Goal: Task Accomplishment & Management: Use online tool/utility

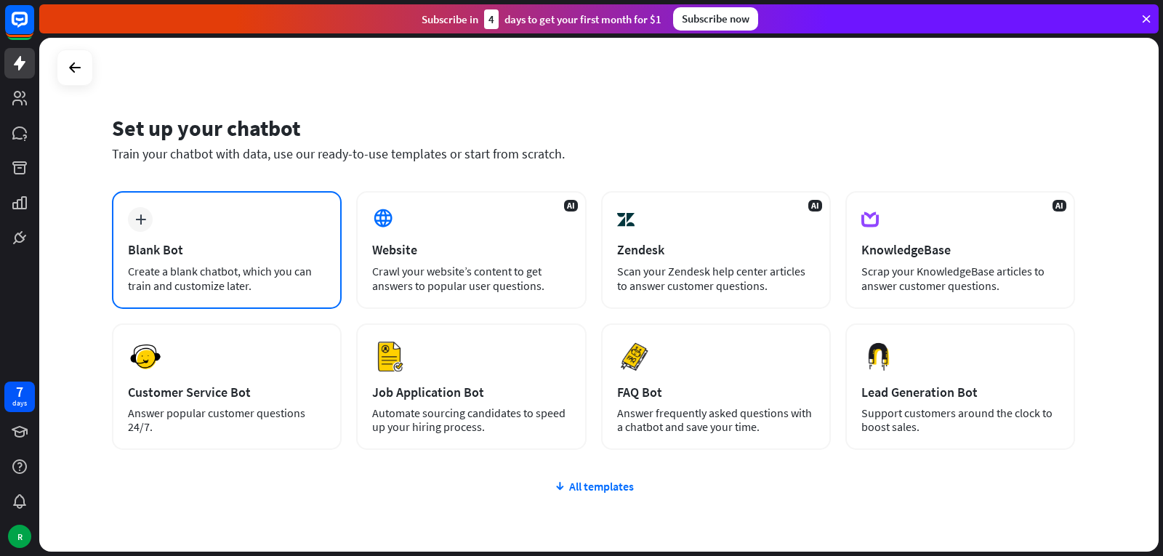
click at [136, 210] on div "plus" at bounding box center [140, 219] width 25 height 25
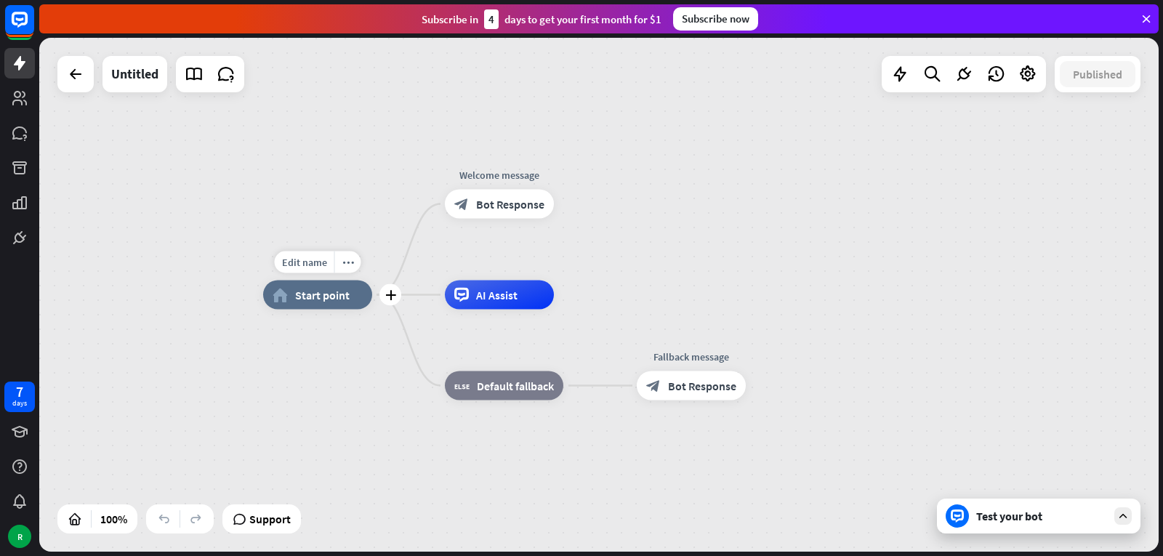
click at [334, 310] on div "Edit name more_horiz plus home_2 Start point" at bounding box center [317, 295] width 109 height 29
click at [349, 261] on icon "more_horiz" at bounding box center [348, 262] width 12 height 11
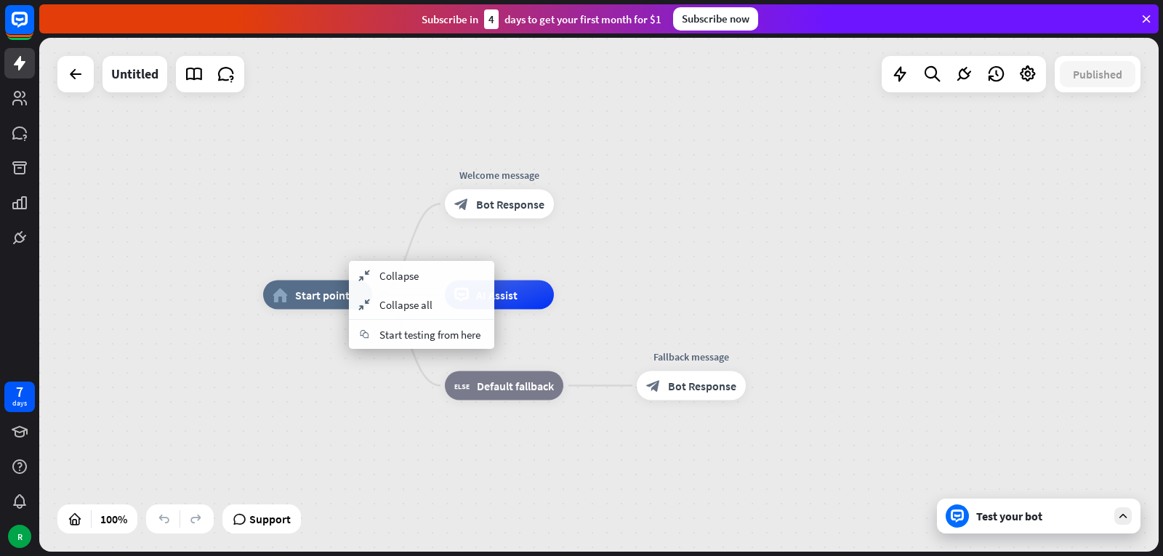
click at [329, 390] on div "home_2 Start point Welcome message block_bot_response Bot Response AI Assist bl…" at bounding box center [823, 552] width 1120 height 514
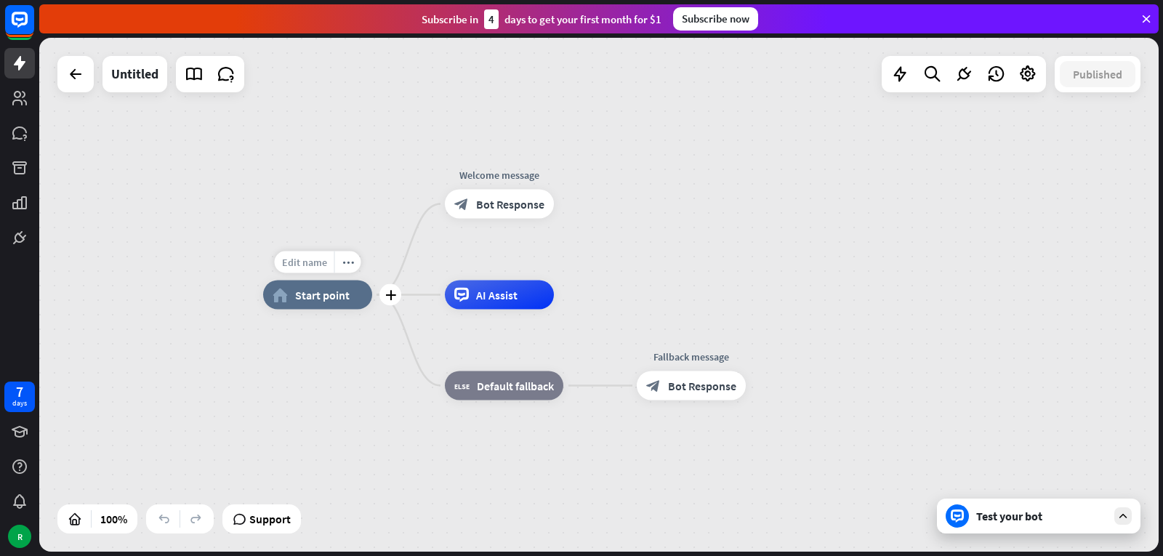
click at [316, 263] on span "Edit name" at bounding box center [304, 262] width 45 height 13
type input "*********"
click at [1123, 521] on div "********* home_2 Start point Welcome message block_bot_response Bot Response AI…" at bounding box center [599, 295] width 1120 height 514
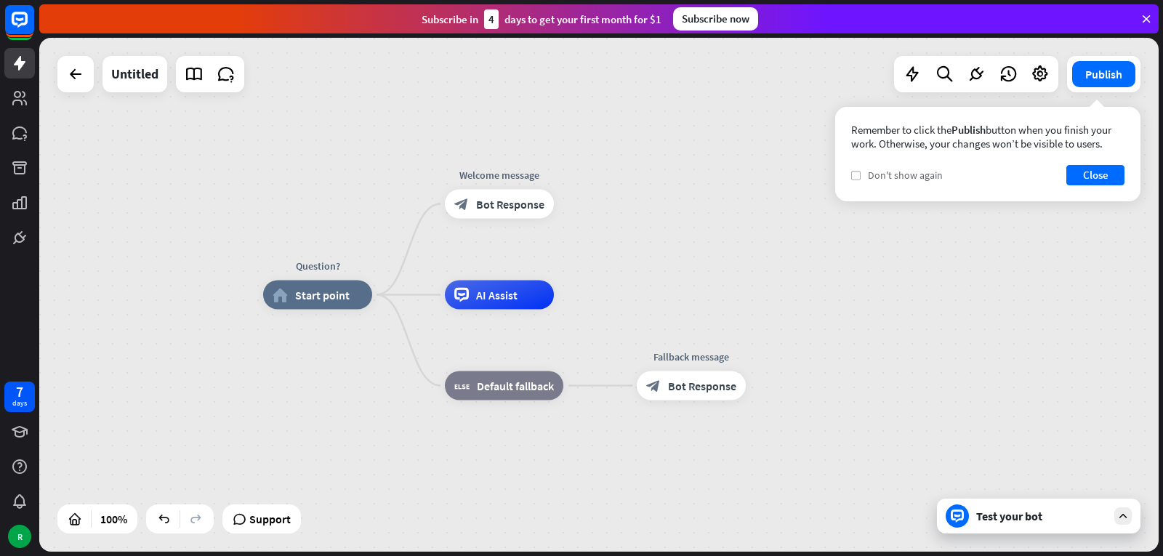
click at [856, 171] on label "check" at bounding box center [855, 175] width 9 height 9
click at [1112, 169] on button "Close" at bounding box center [1095, 175] width 58 height 20
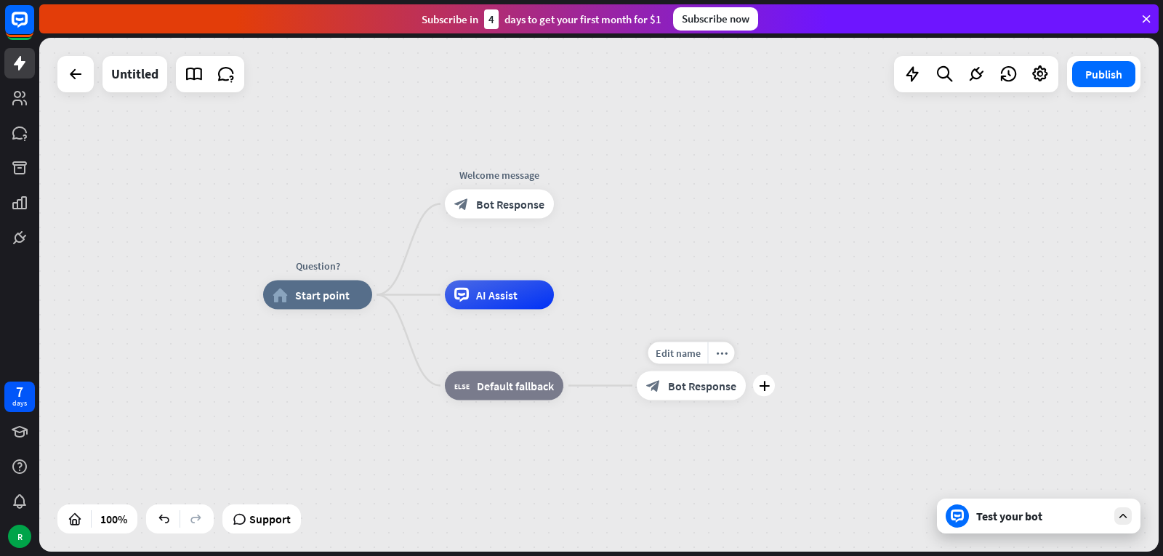
click at [732, 387] on span "Bot Response" at bounding box center [702, 386] width 68 height 15
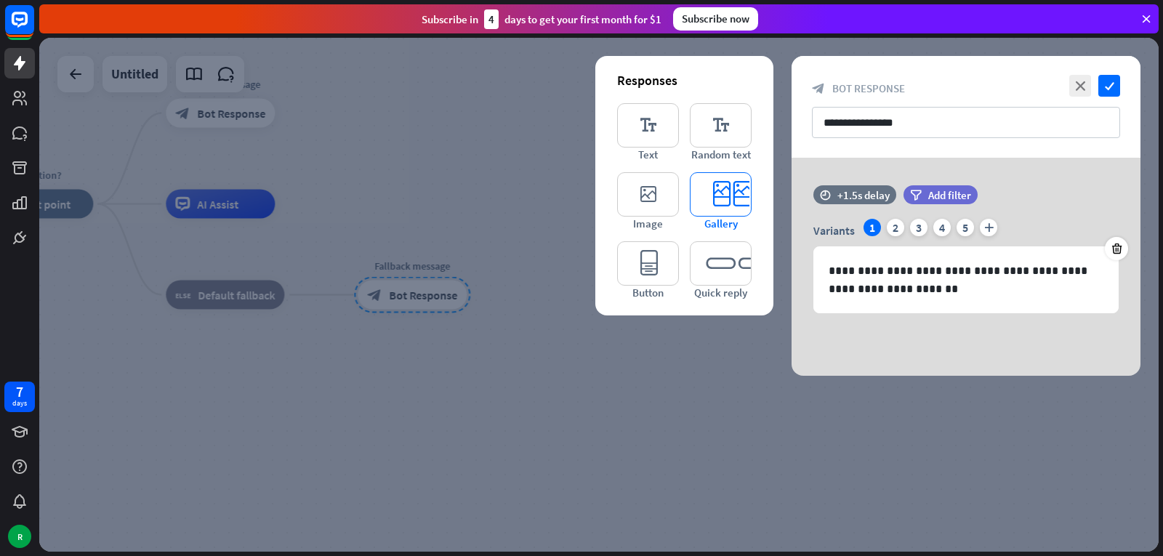
click at [720, 189] on icon "editor_card" at bounding box center [721, 194] width 62 height 44
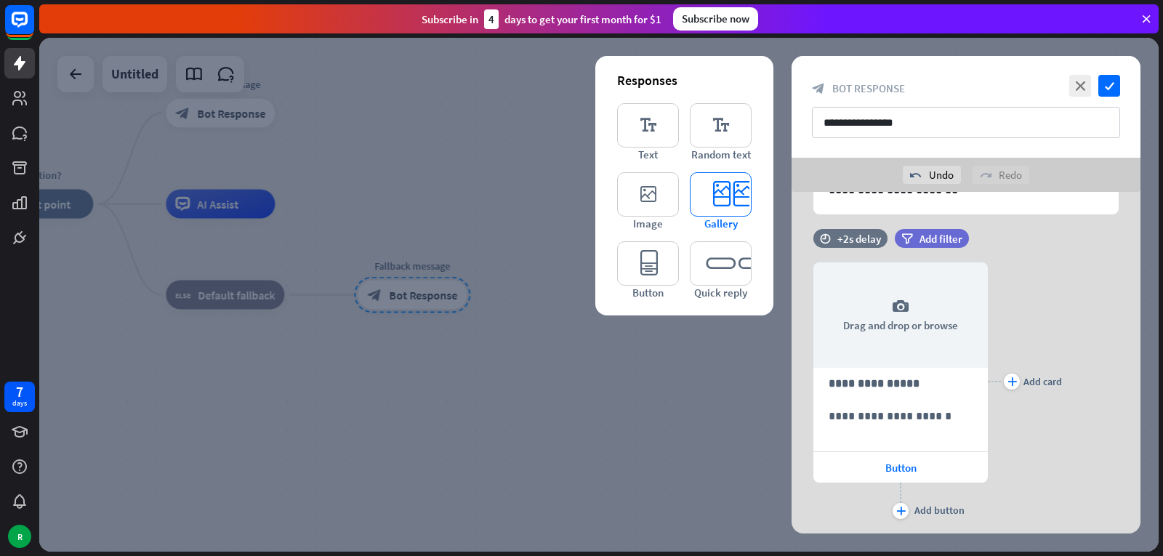
scroll to position [170, 0]
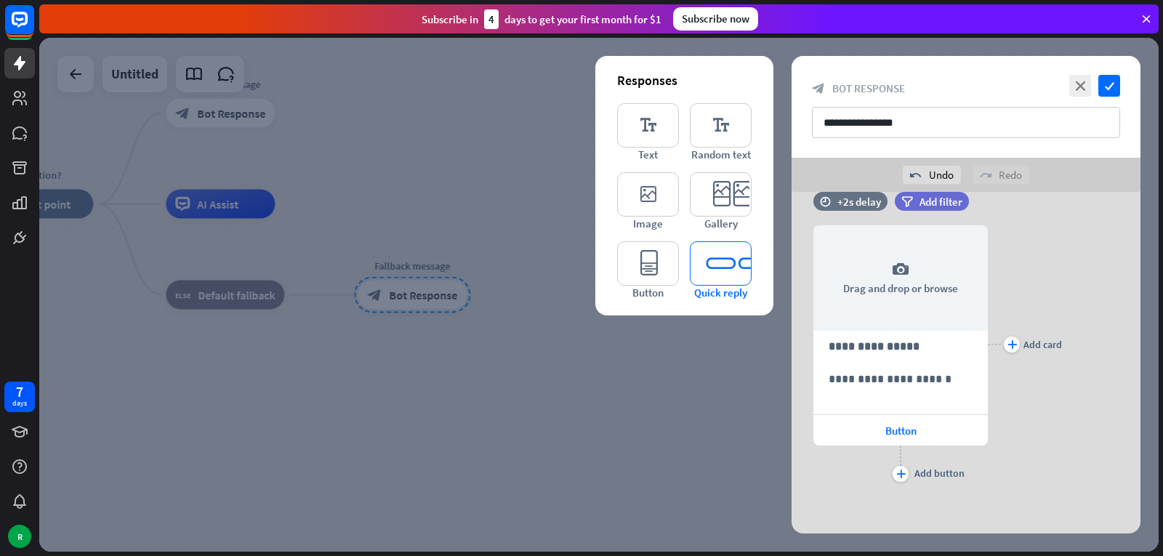
click at [736, 262] on icon "editor_quick_replies" at bounding box center [721, 263] width 62 height 44
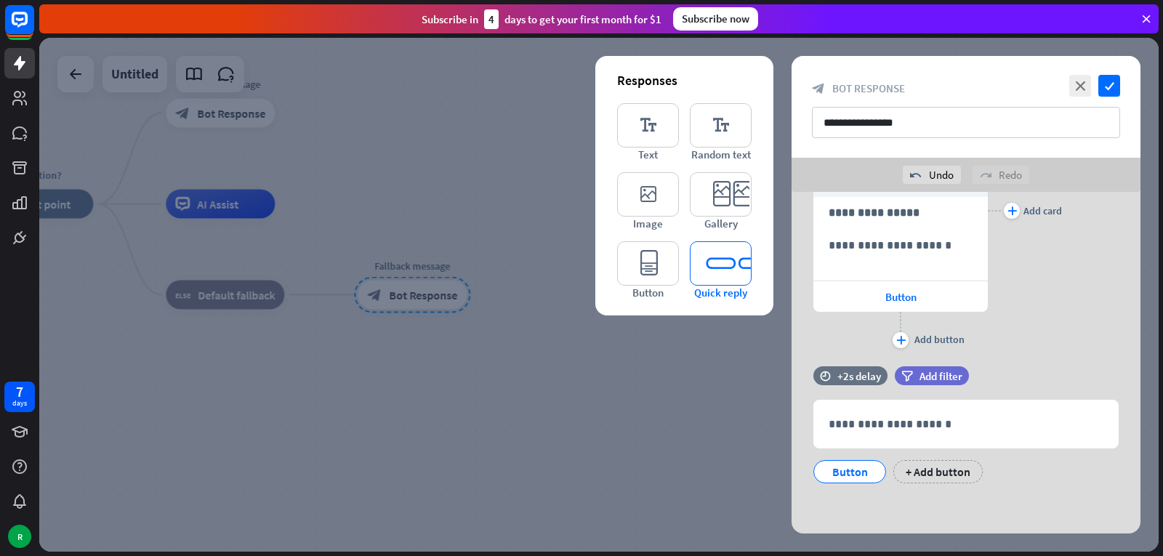
scroll to position [305, 0]
click at [648, 277] on icon "editor_button" at bounding box center [648, 263] width 62 height 44
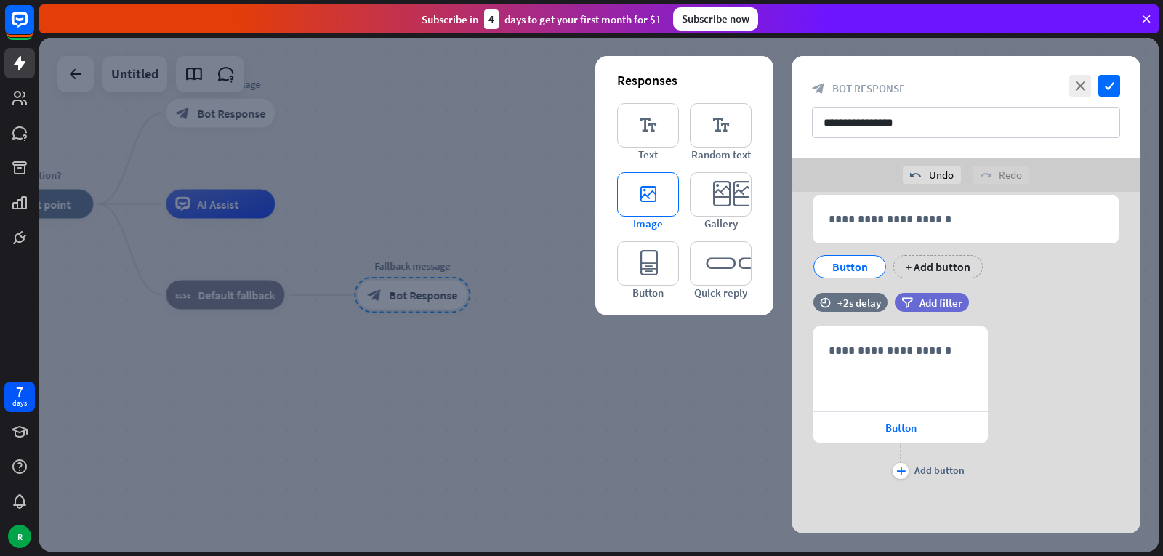
click at [625, 196] on icon "editor_image" at bounding box center [648, 194] width 62 height 44
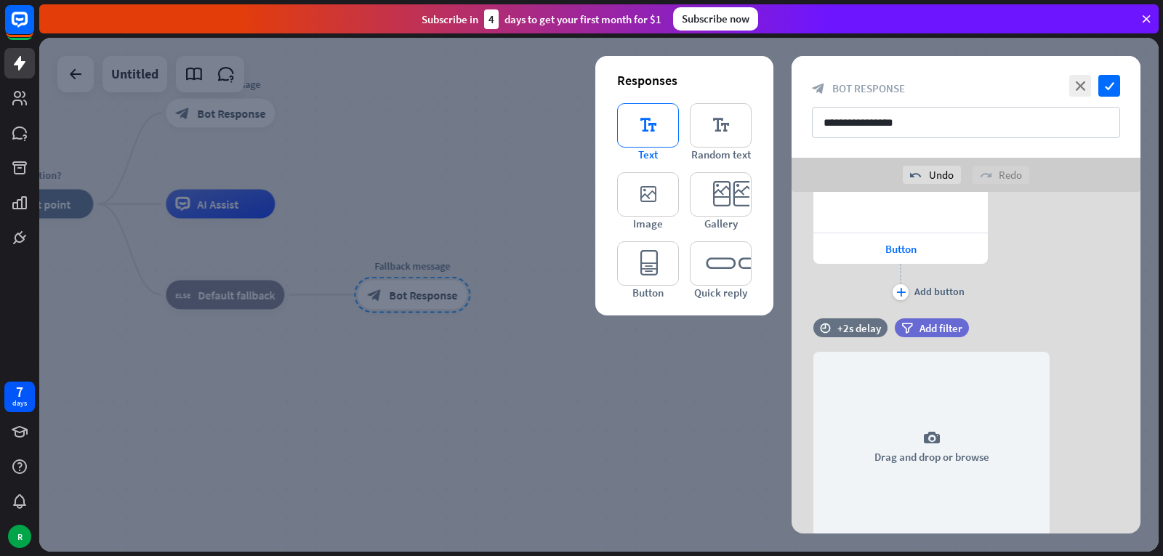
scroll to position [746, 0]
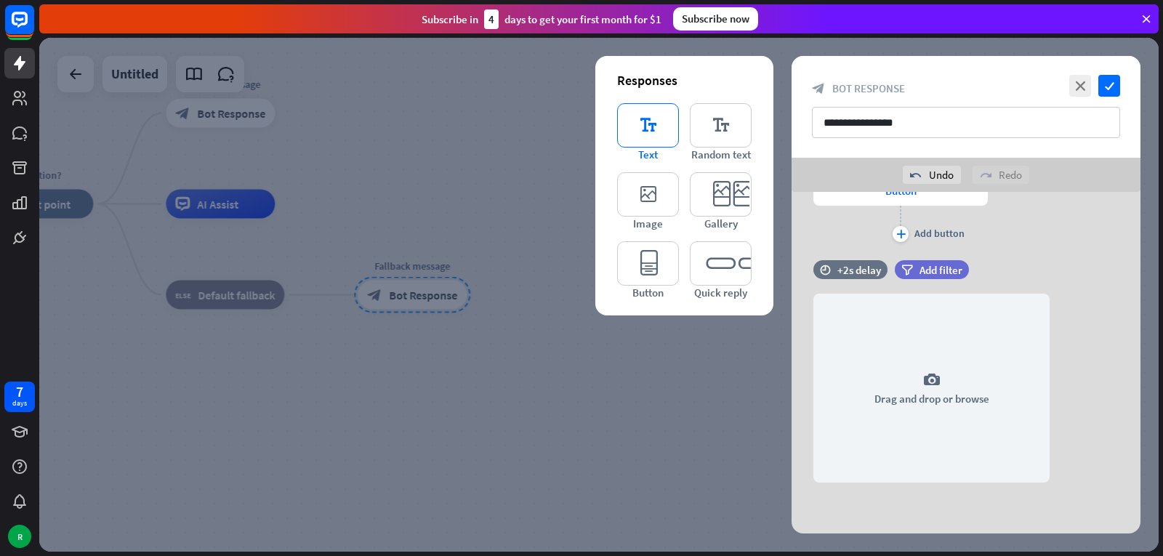
click at [651, 131] on icon "editor_text" at bounding box center [648, 125] width 62 height 44
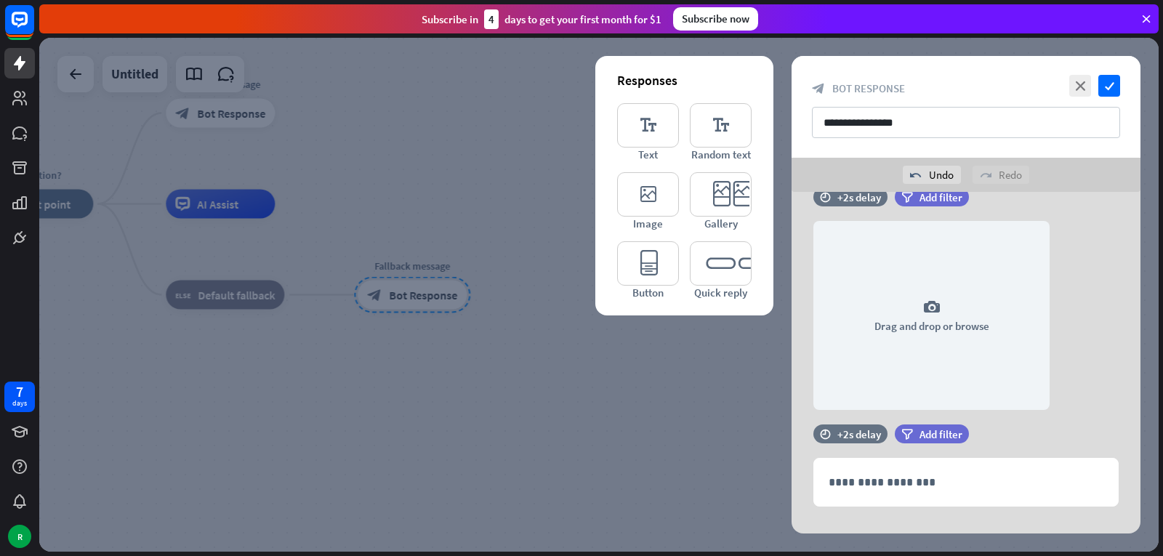
scroll to position [843, 0]
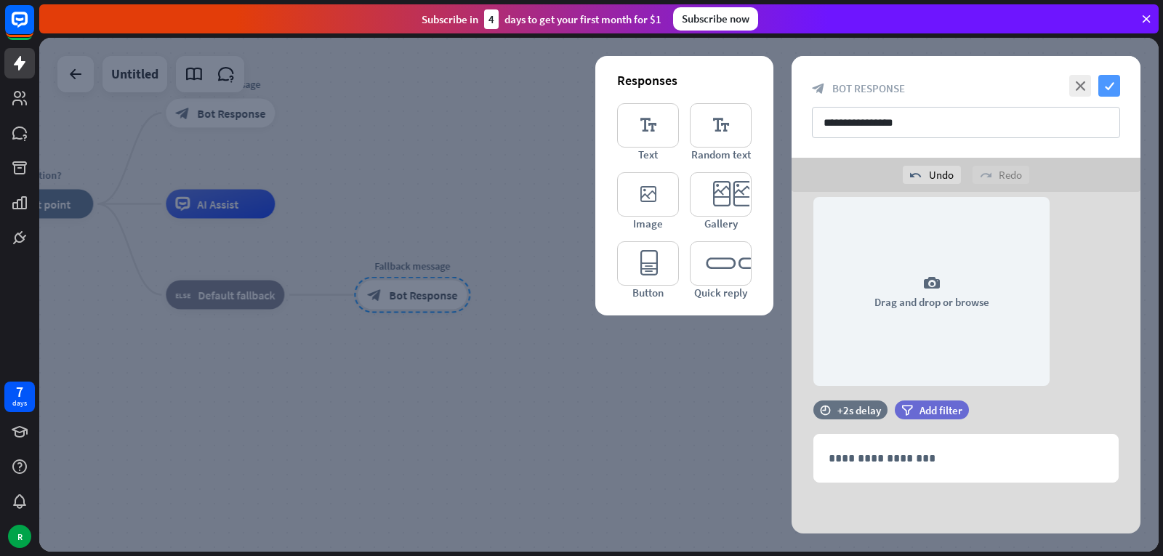
click at [1109, 88] on icon "check" at bounding box center [1109, 86] width 22 height 22
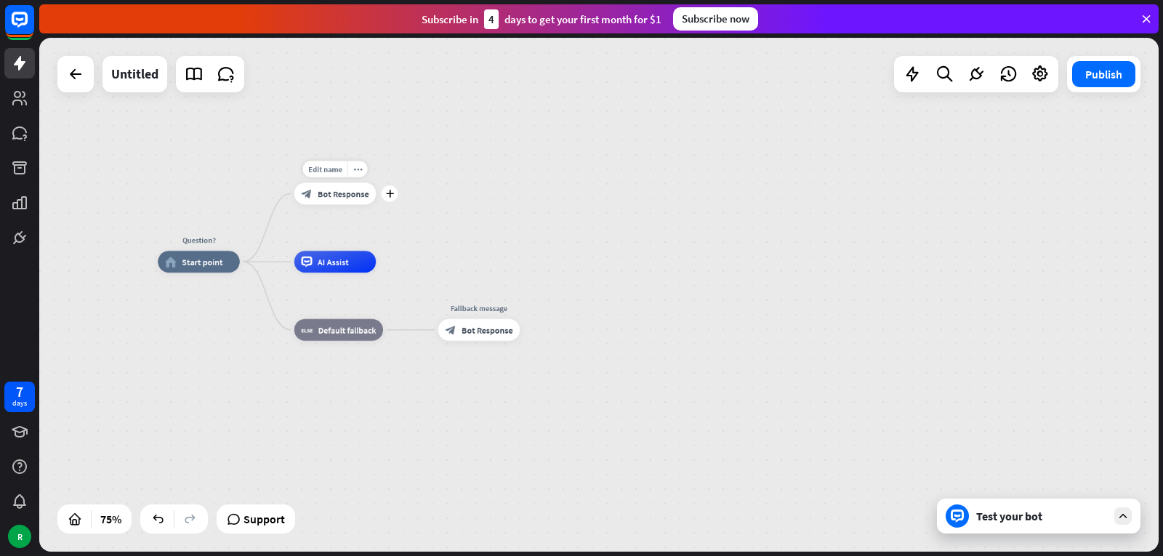
click at [358, 195] on span "Bot Response" at bounding box center [344, 193] width 52 height 11
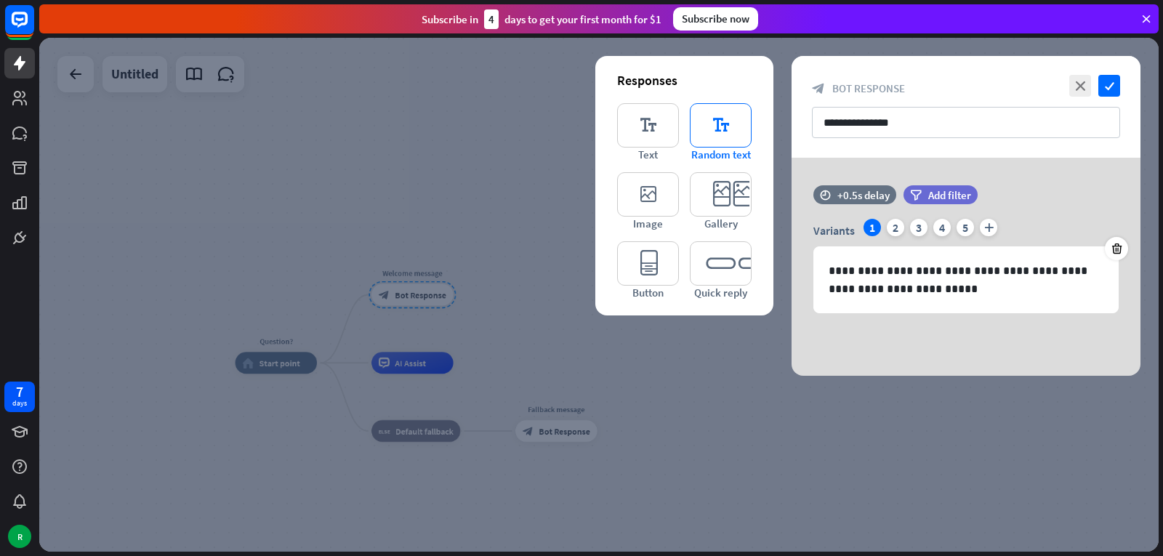
click at [736, 126] on icon "editor_text" at bounding box center [721, 125] width 62 height 44
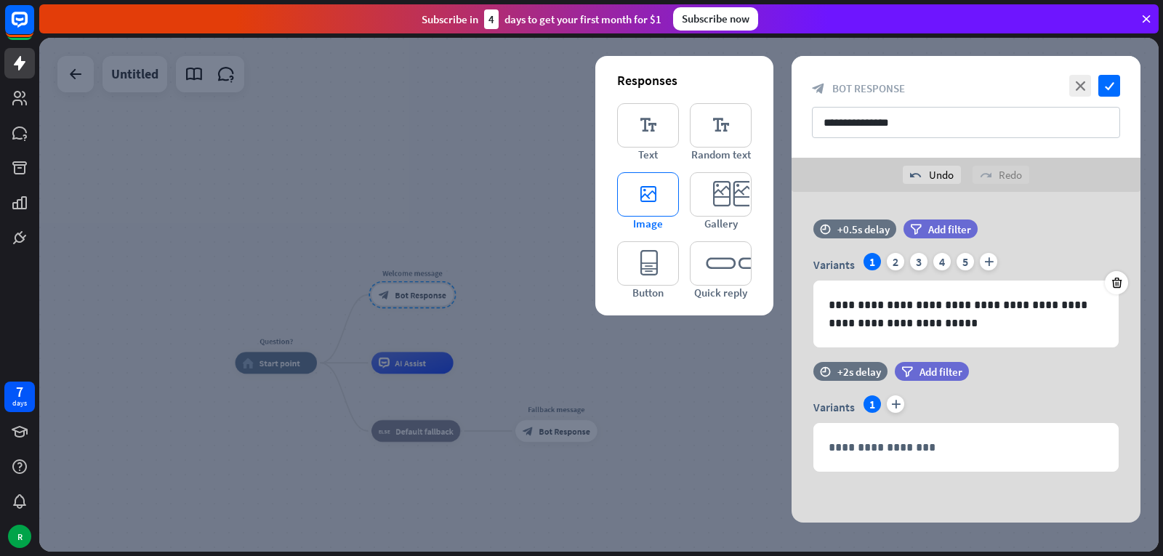
click at [652, 201] on icon "editor_image" at bounding box center [648, 194] width 62 height 44
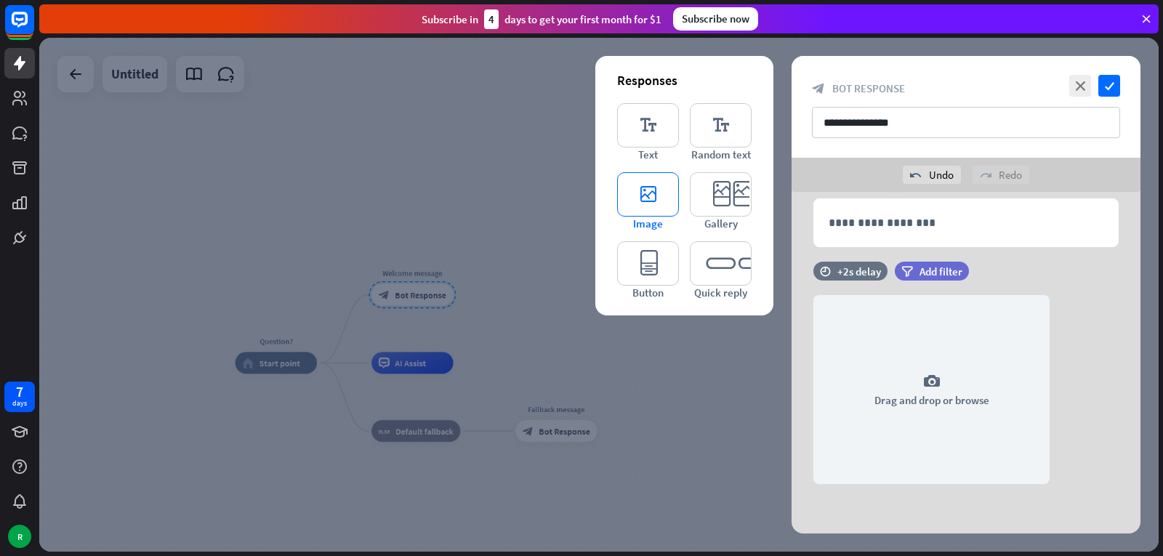
scroll to position [226, 0]
click at [661, 263] on icon "editor_button" at bounding box center [648, 263] width 62 height 44
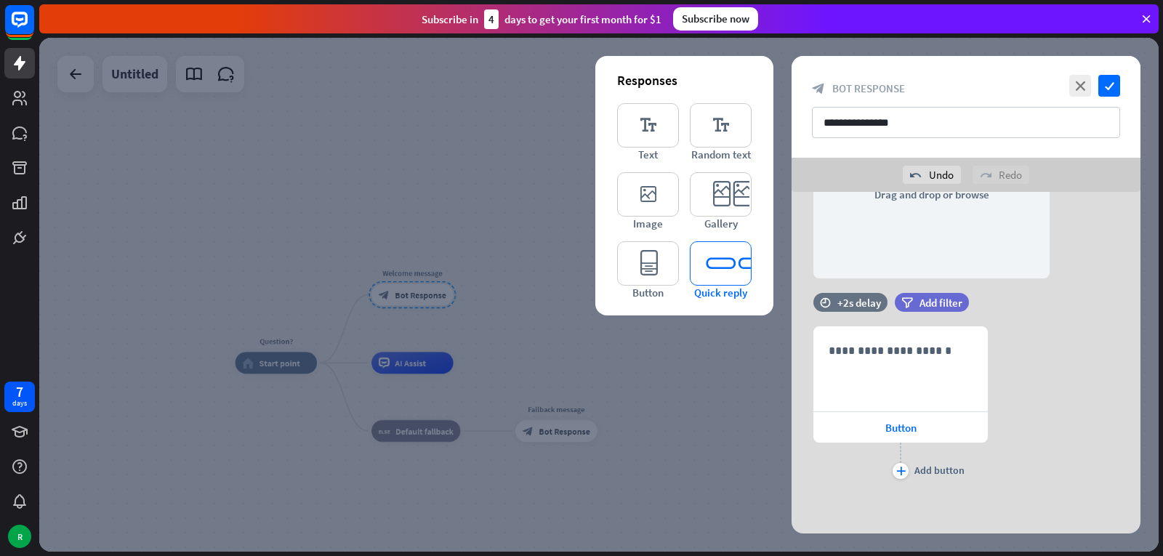
click at [721, 264] on icon "editor_quick_replies" at bounding box center [721, 263] width 62 height 44
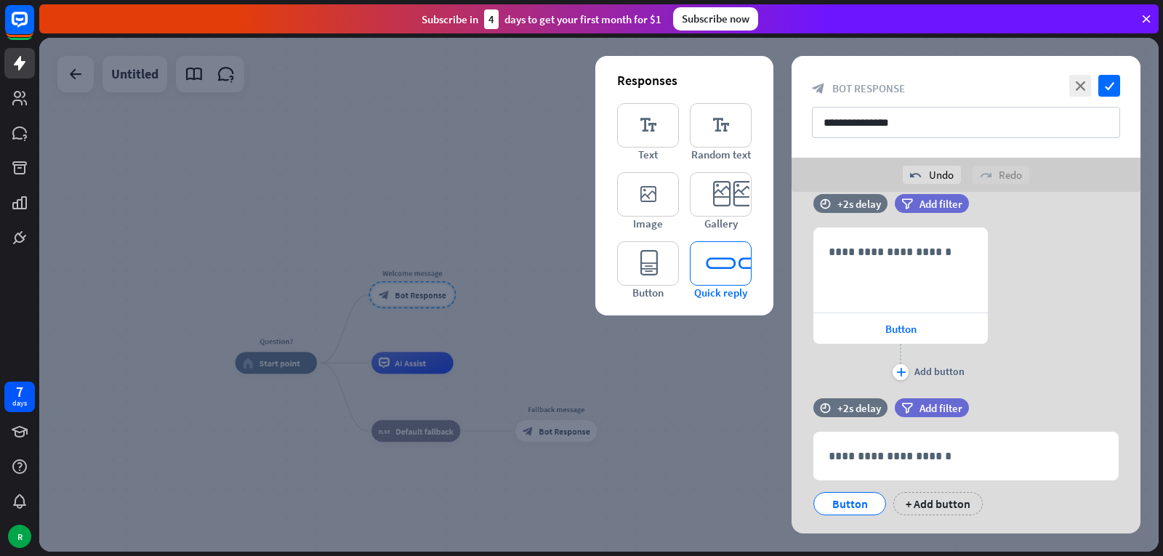
scroll to position [562, 0]
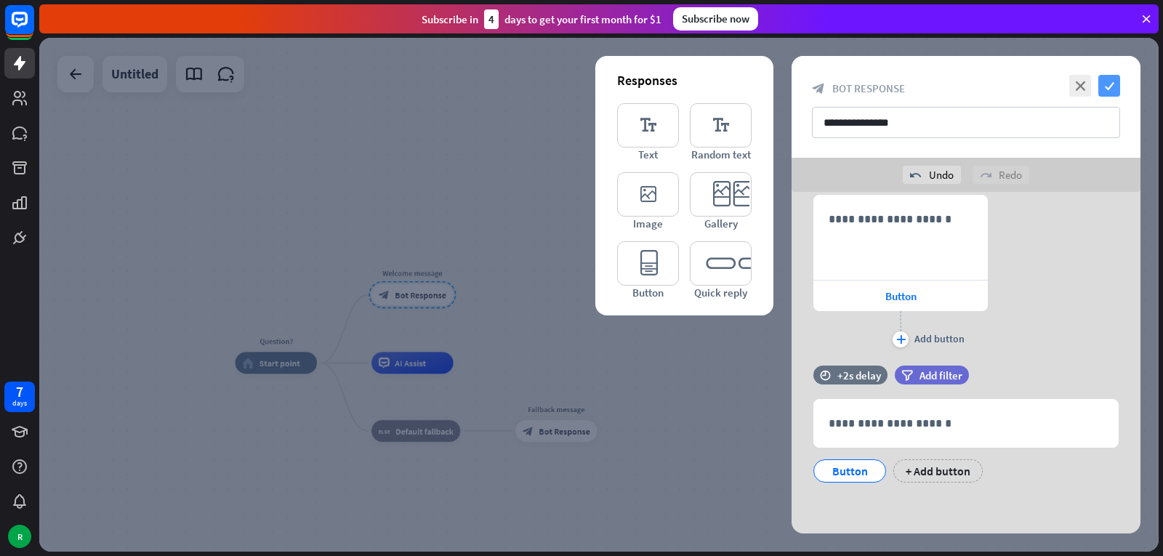
click at [1109, 79] on icon "check" at bounding box center [1109, 86] width 22 height 22
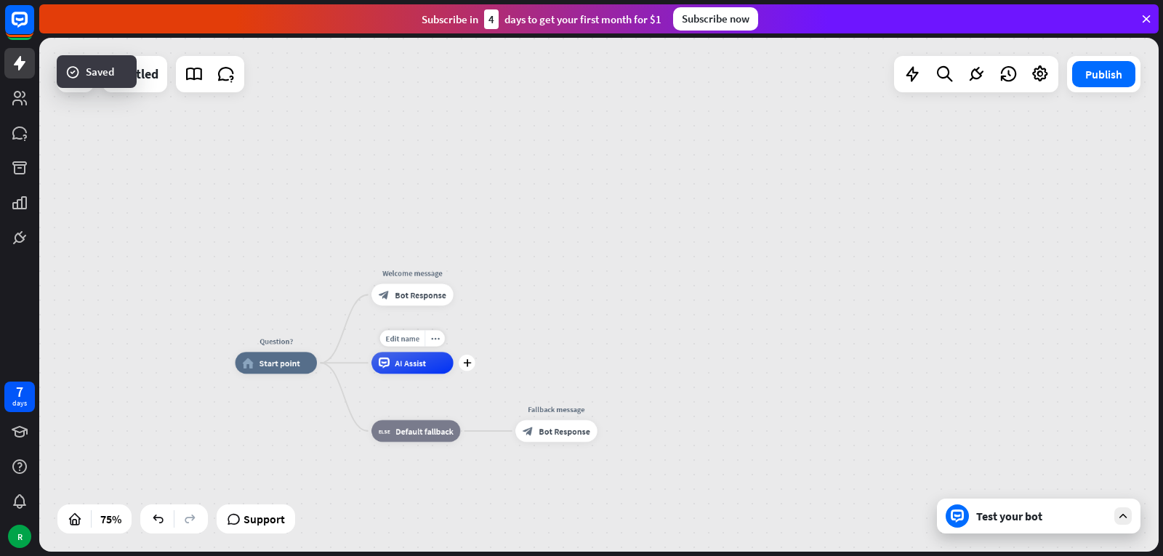
click at [435, 367] on div "AI Assist" at bounding box center [411, 363] width 81 height 22
click at [467, 368] on div "plus" at bounding box center [467, 363] width 17 height 17
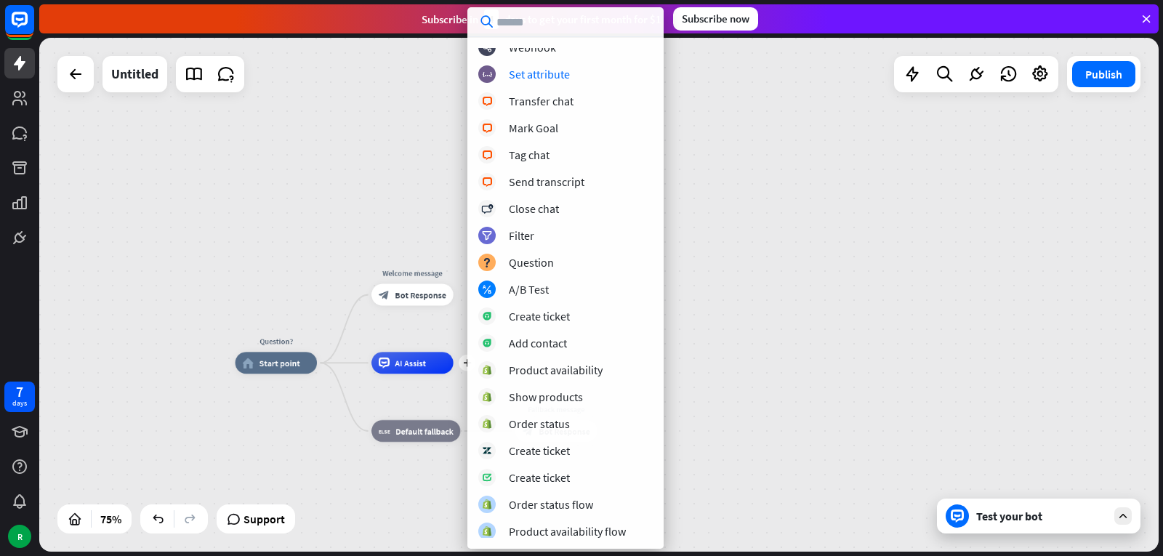
scroll to position [227, 0]
click at [810, 361] on div "Question? home_2 Start point Welcome message block_bot_response Bot Response pl…" at bounding box center [599, 295] width 1120 height 514
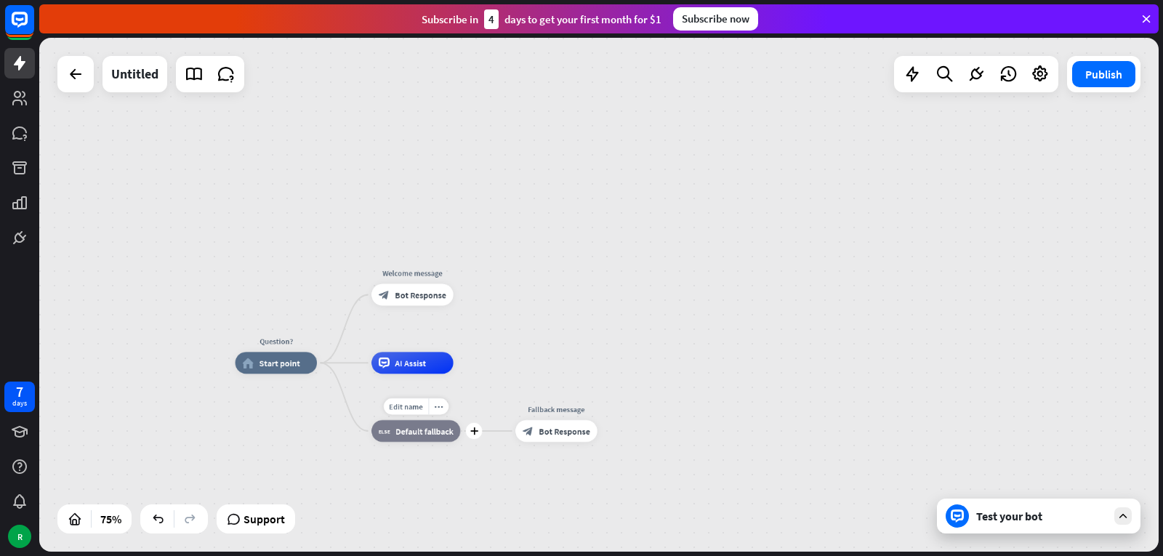
click at [427, 438] on div "block_fallback Default fallback" at bounding box center [415, 431] width 89 height 22
click at [412, 405] on span "Edit name" at bounding box center [406, 407] width 34 height 10
click at [721, 392] on div "Question? home_2 Start point Welcome message block_bot_response Bot Response AI…" at bounding box center [656, 555] width 840 height 385
click at [1123, 520] on icon at bounding box center [1123, 516] width 13 height 13
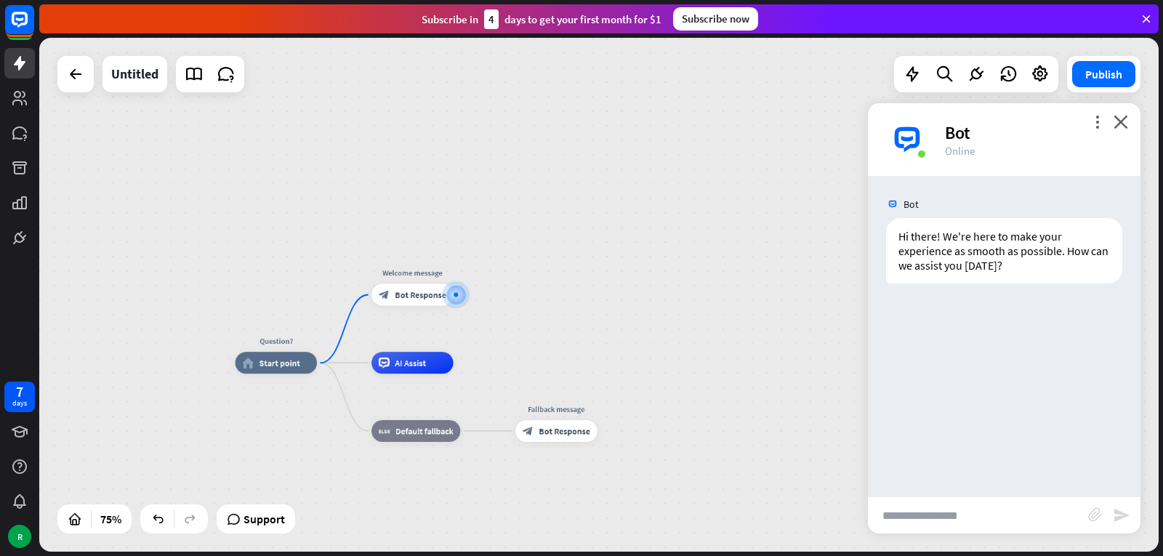
click at [963, 515] on input "text" at bounding box center [978, 515] width 220 height 36
type input "**********"
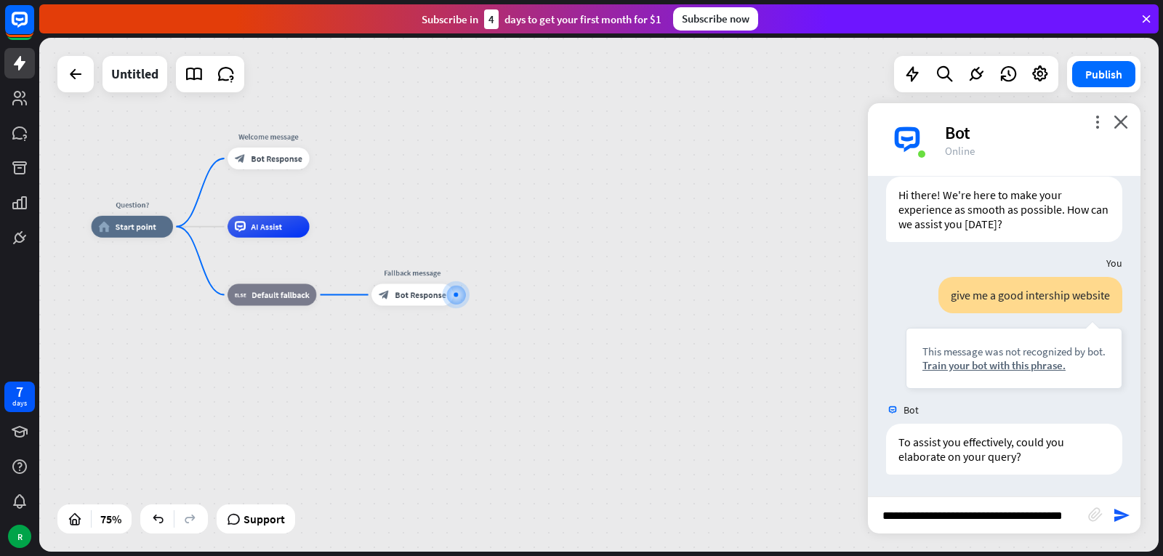
scroll to position [0, 7]
type input "**********"
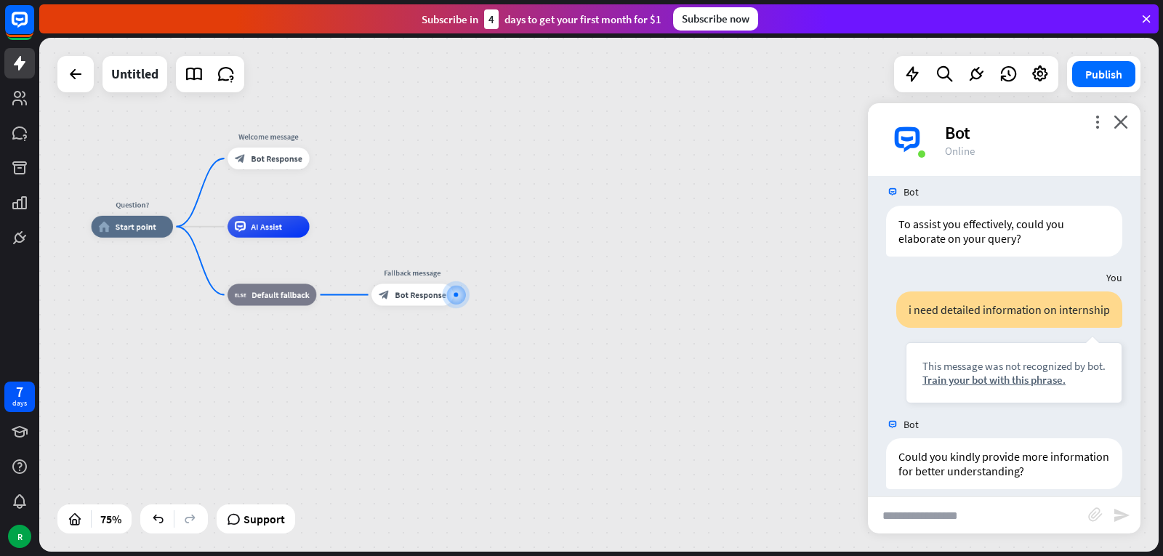
scroll to position [274, 0]
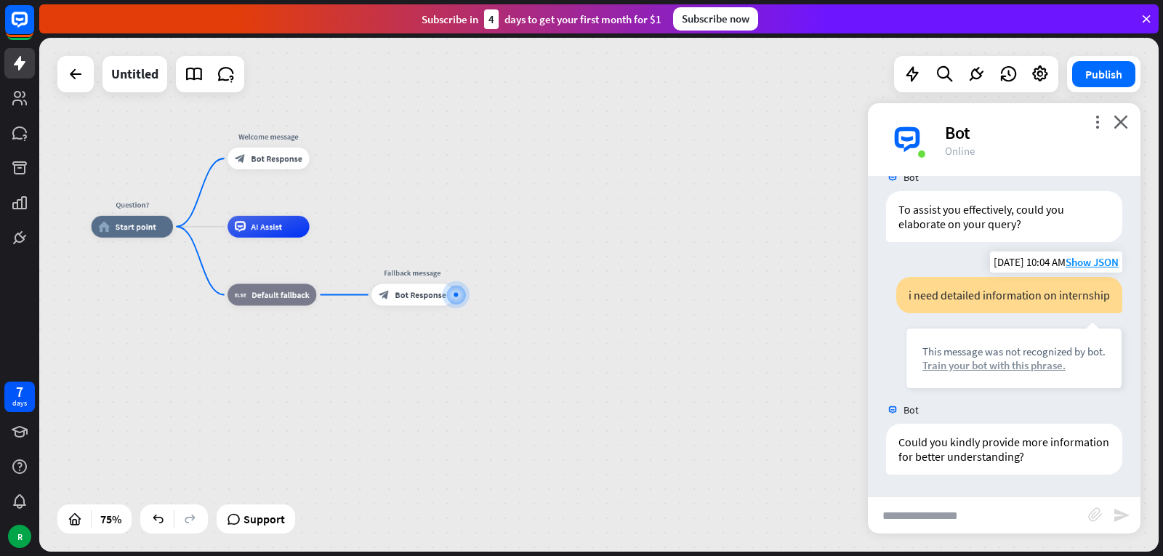
click at [996, 362] on div "Train your bot with this phrase." at bounding box center [1014, 365] width 183 height 14
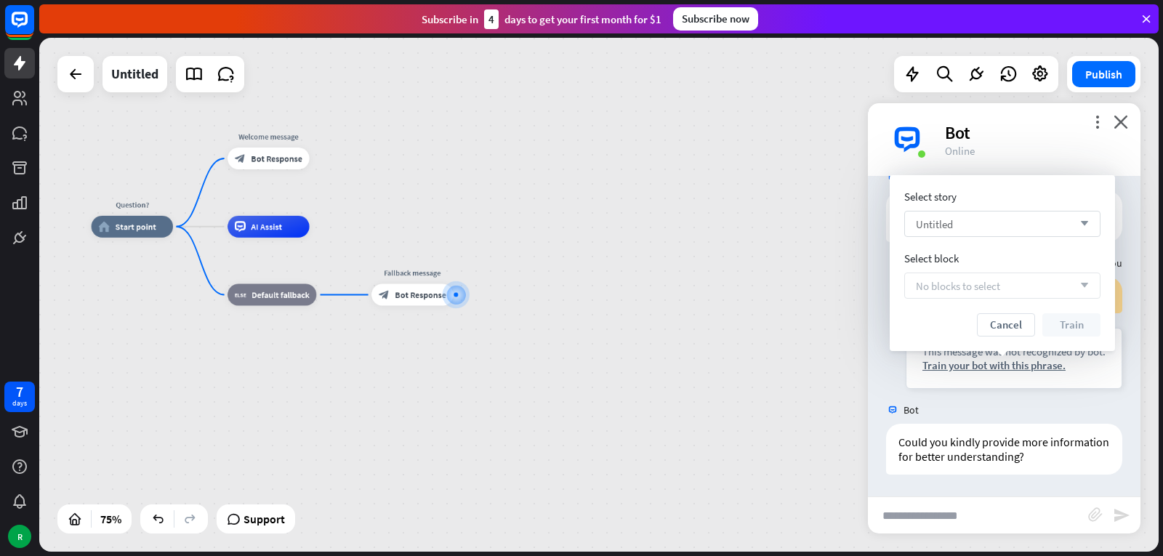
click at [972, 222] on div "Untitled arrow_down" at bounding box center [1002, 224] width 196 height 26
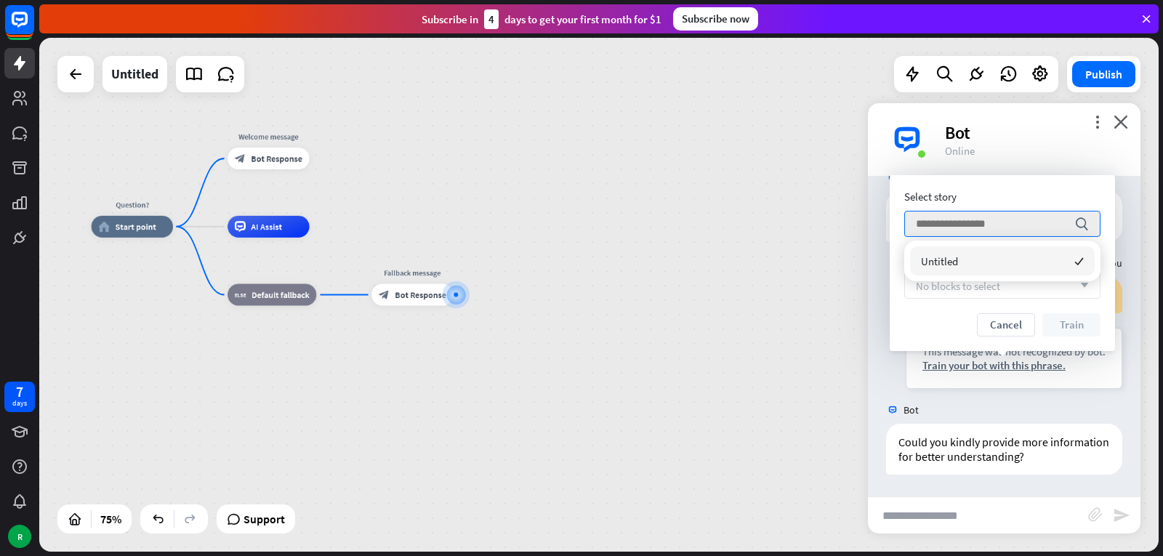
click at [989, 293] on div "No blocks to select arrow_down" at bounding box center [1002, 286] width 196 height 26
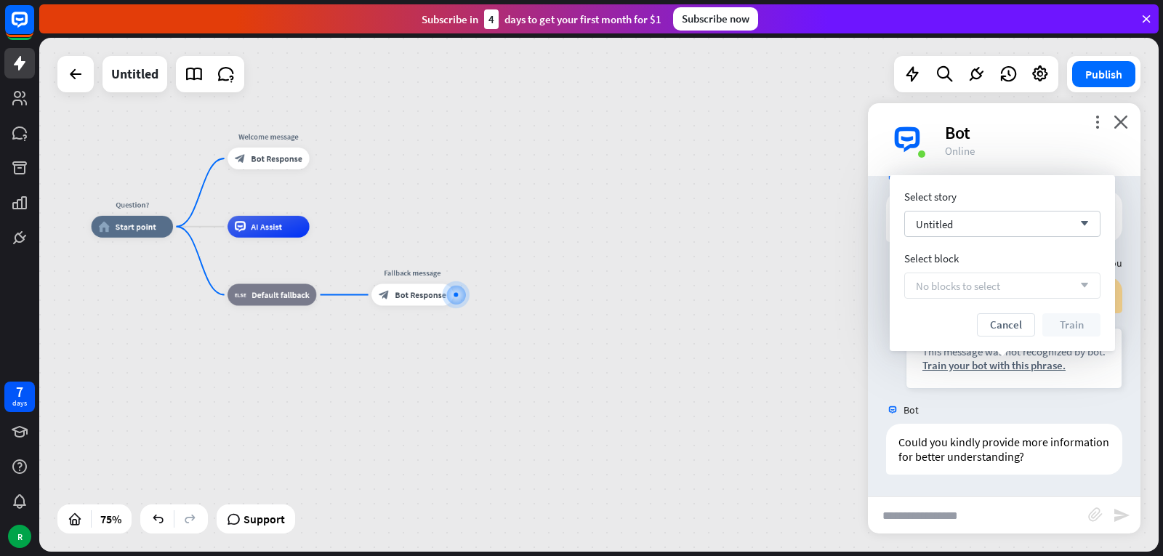
click at [1008, 289] on div "No blocks to select arrow_down" at bounding box center [1002, 286] width 196 height 26
click at [1000, 215] on div "Untitled arrow_down" at bounding box center [1002, 224] width 196 height 26
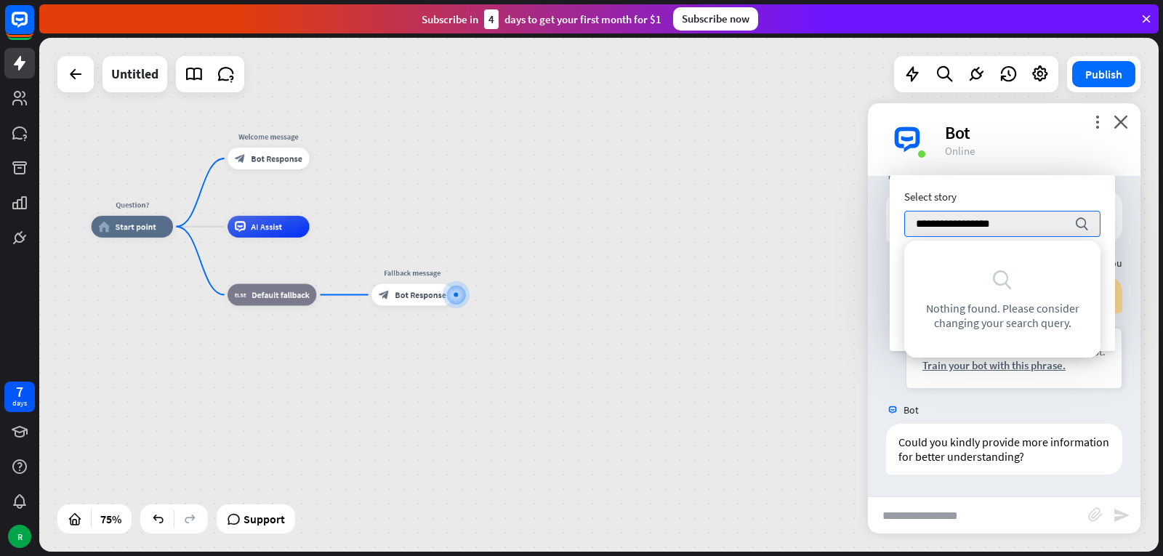
type input "**********"
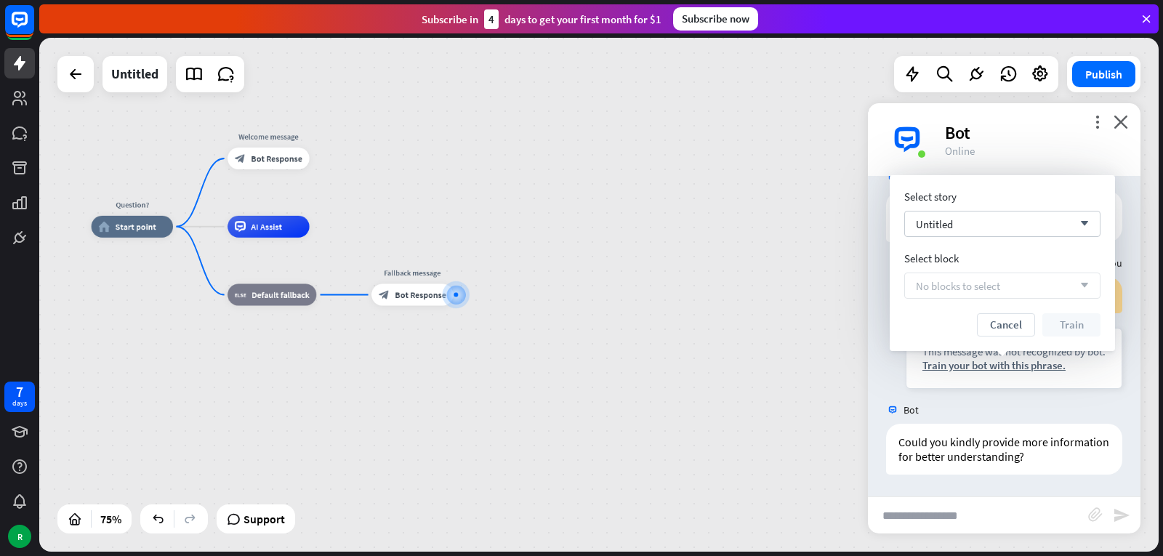
click at [1021, 290] on div "No blocks to select arrow_down" at bounding box center [1002, 286] width 196 height 26
click at [1079, 287] on icon "arrow_down" at bounding box center [1081, 285] width 16 height 9
click at [1009, 327] on button "Cancel" at bounding box center [1006, 324] width 58 height 23
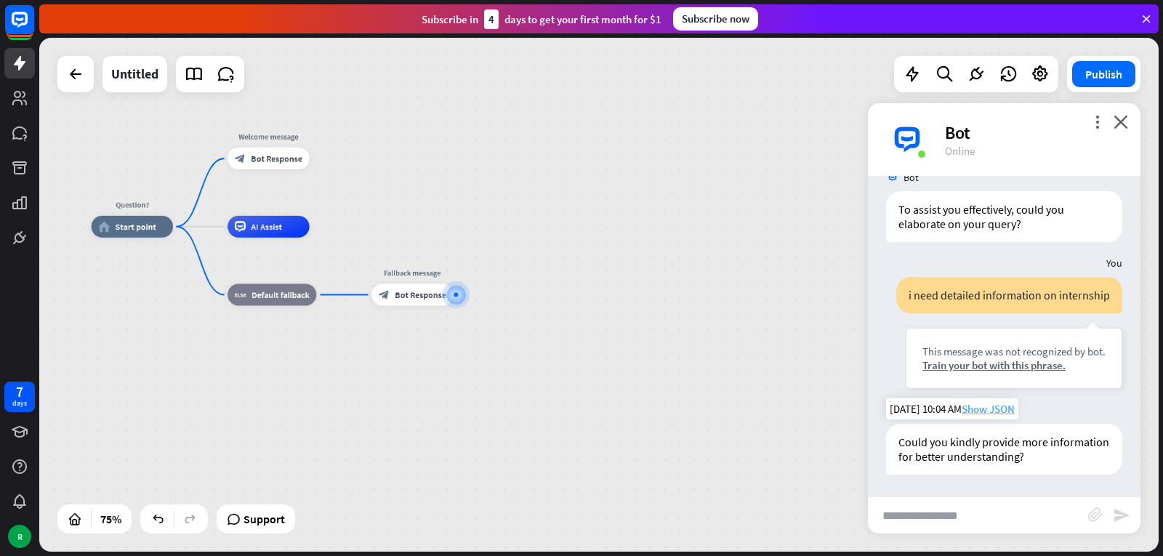
click at [990, 411] on span "Show JSON" at bounding box center [988, 409] width 53 height 14
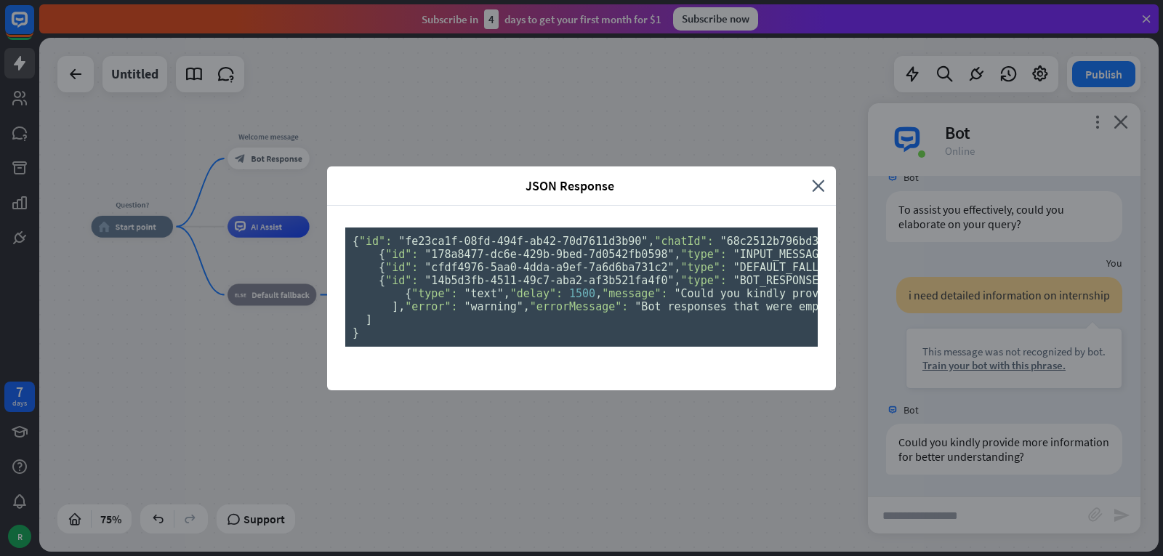
scroll to position [0, 0]
click at [819, 177] on icon "close" at bounding box center [818, 185] width 13 height 17
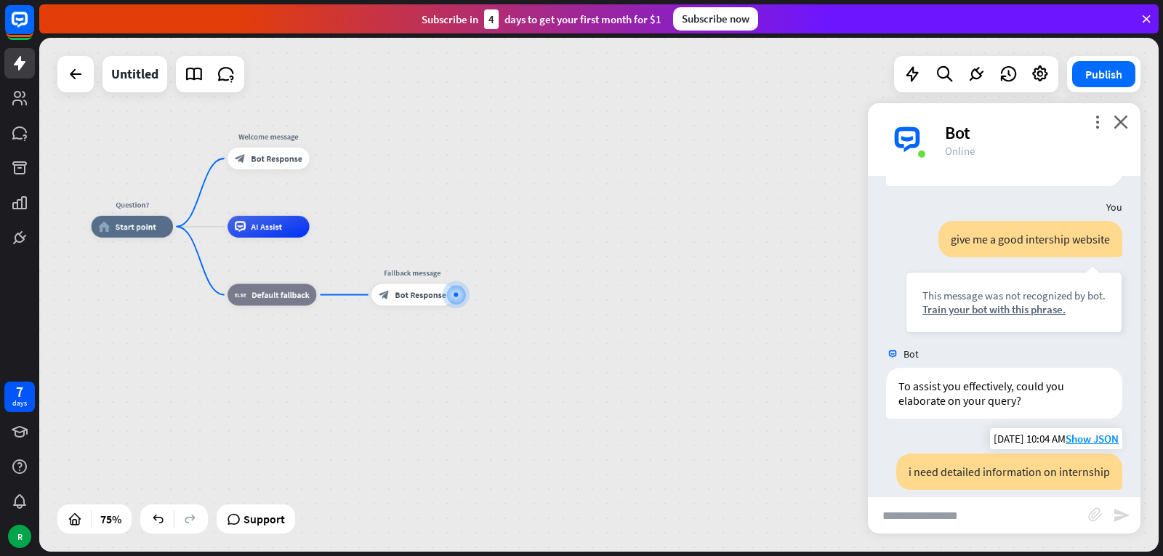
scroll to position [274, 0]
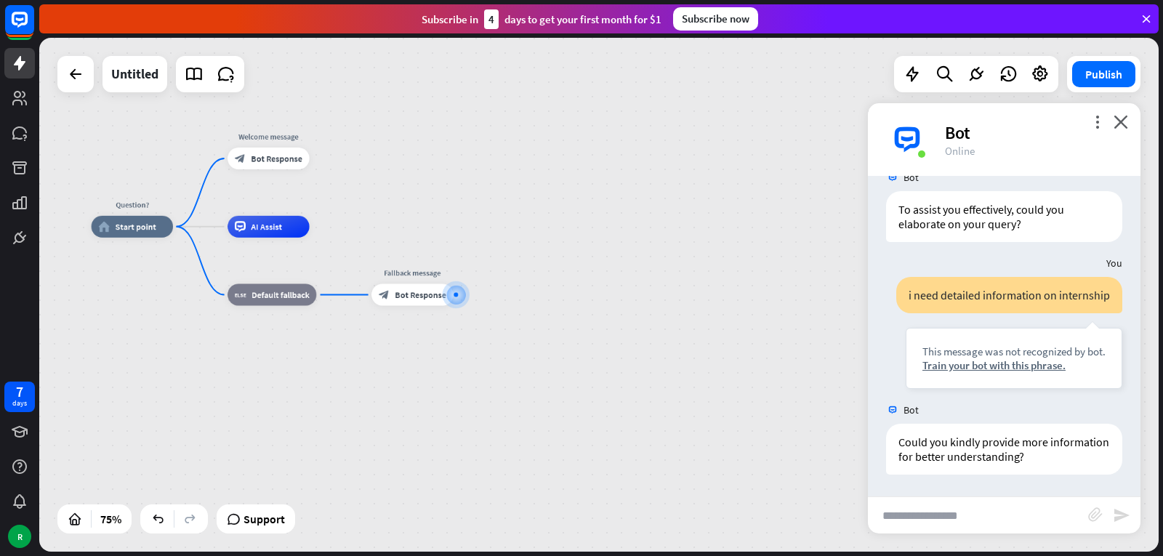
click at [1131, 131] on div "more_vert close Bot Online" at bounding box center [1004, 139] width 273 height 73
click at [1122, 110] on div "more_vert close Bot Online" at bounding box center [1004, 139] width 273 height 73
click at [1121, 118] on icon "close" at bounding box center [1121, 122] width 15 height 14
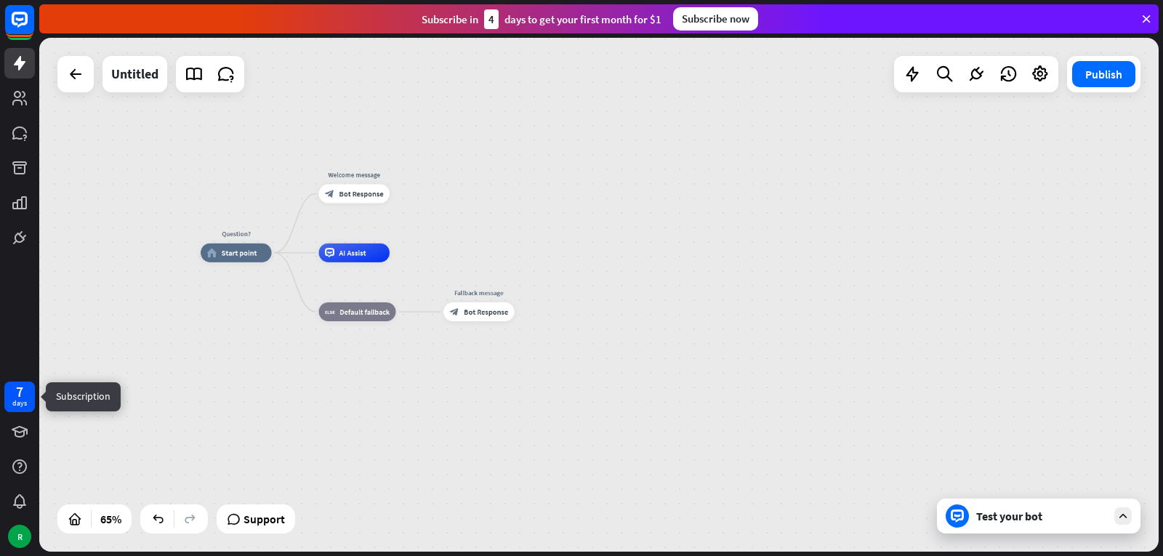
click at [30, 403] on div "7 days" at bounding box center [19, 397] width 31 height 31
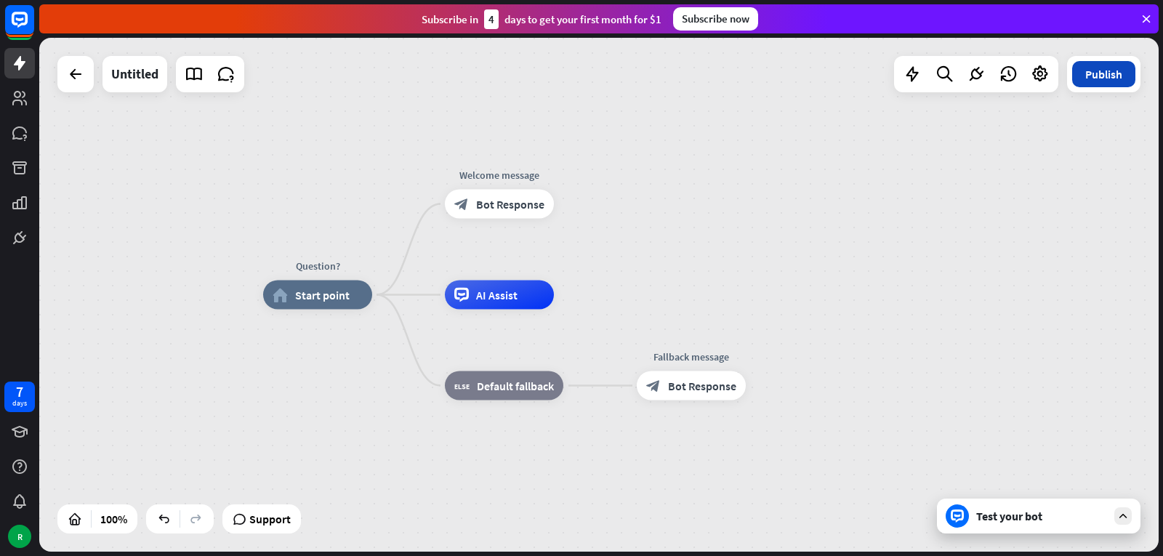
click at [1118, 72] on button "Publish" at bounding box center [1103, 74] width 63 height 26
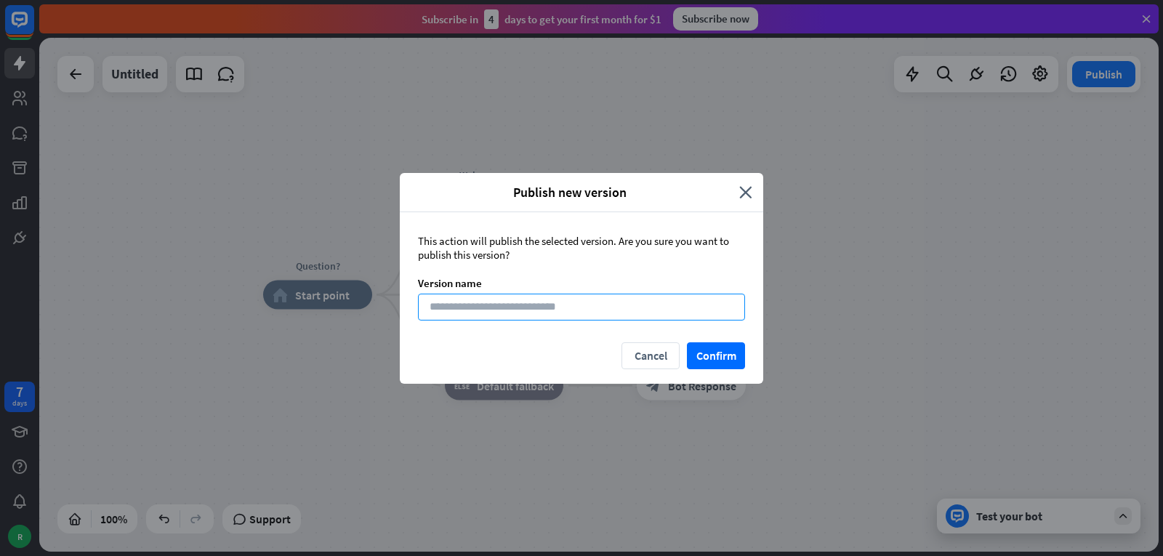
click at [457, 306] on input at bounding box center [581, 307] width 327 height 27
type input "***"
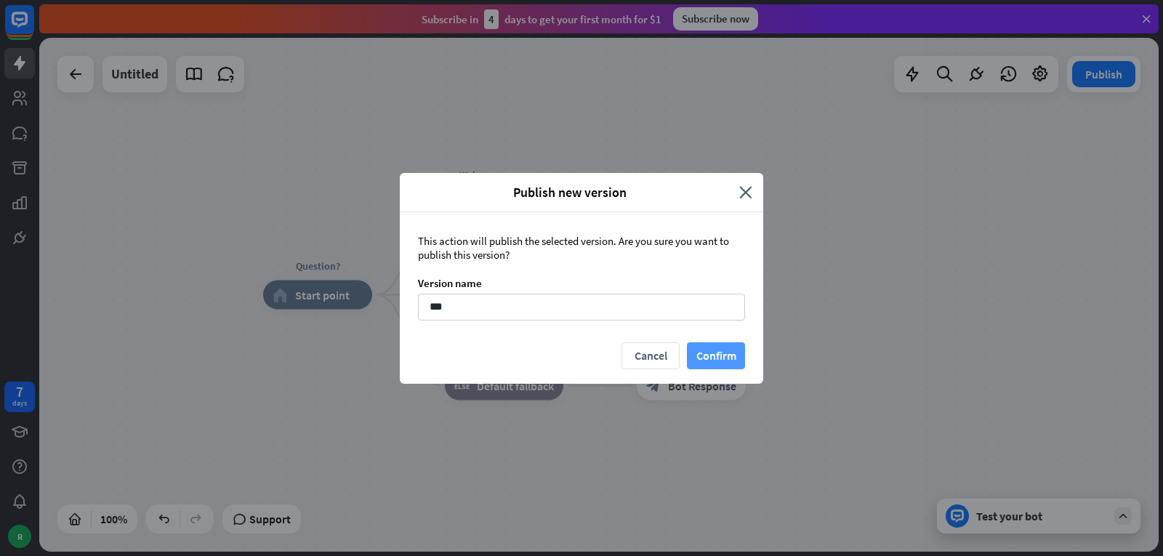
drag, startPoint x: 723, startPoint y: 349, endPoint x: 718, endPoint y: 343, distance: 8.2
click at [723, 349] on button "Confirm" at bounding box center [716, 355] width 58 height 27
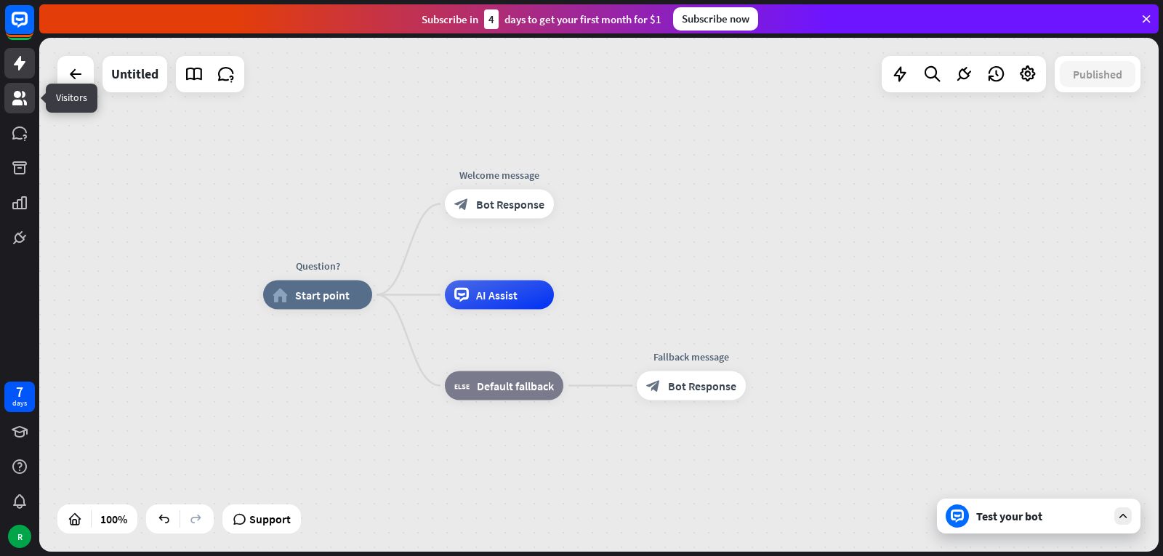
click at [18, 96] on icon at bounding box center [19, 98] width 15 height 15
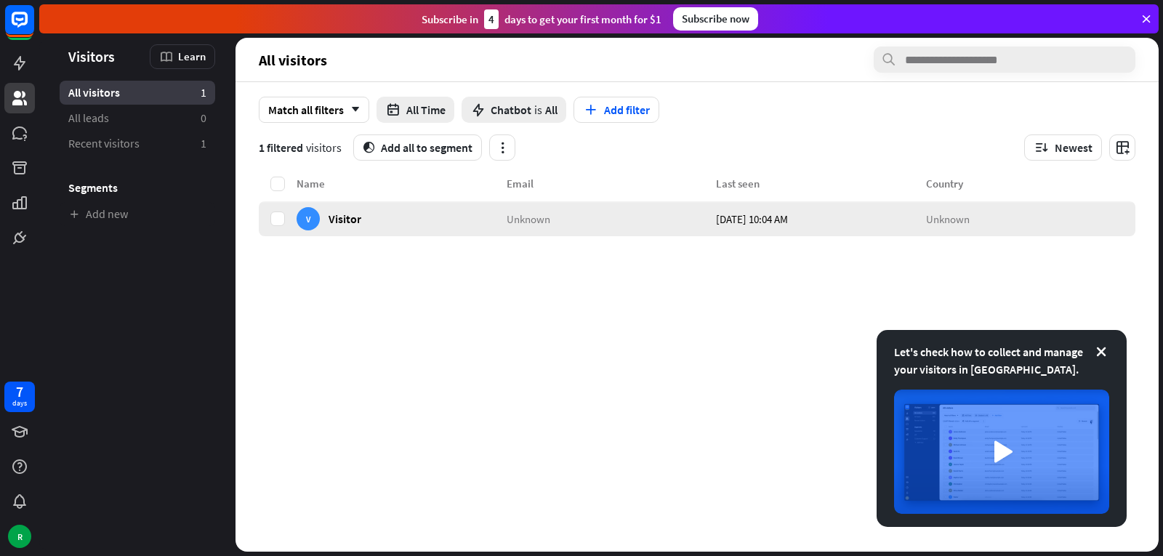
click at [595, 229] on div "Unknown" at bounding box center [612, 218] width 210 height 35
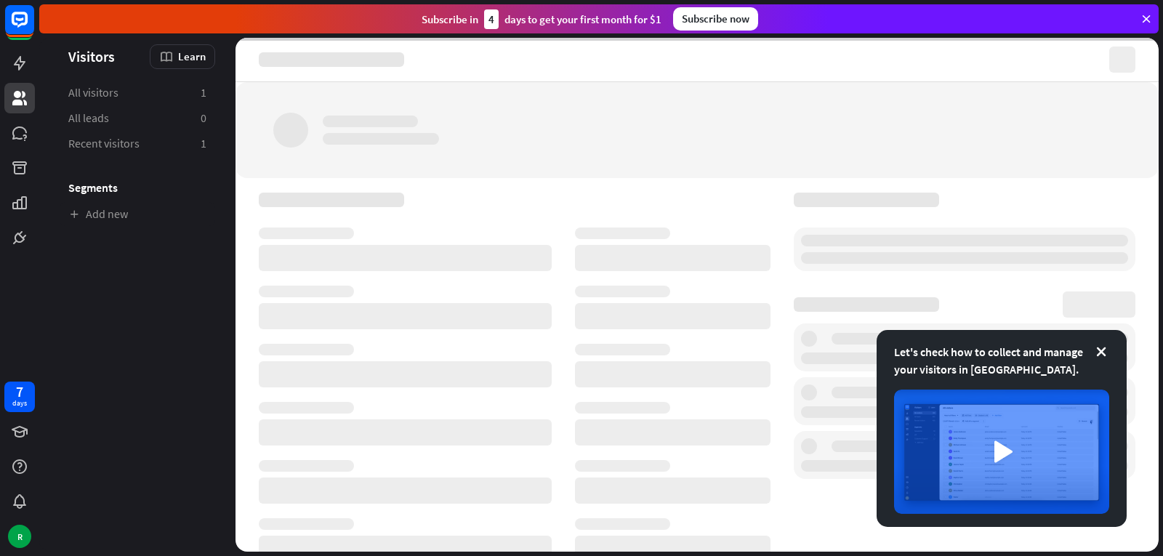
click at [595, 229] on div at bounding box center [622, 234] width 95 height 12
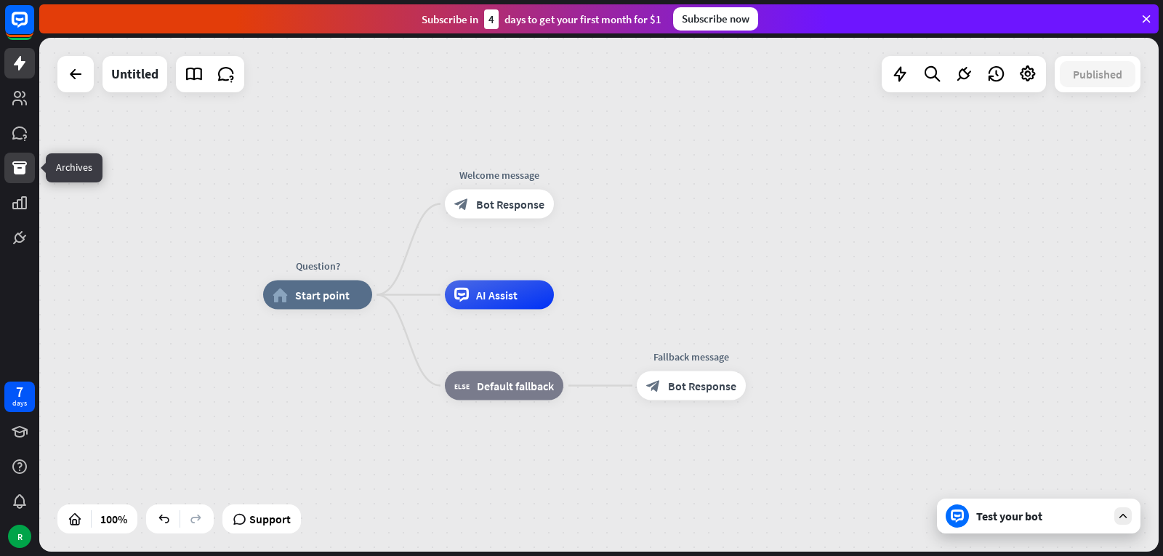
click at [23, 166] on icon at bounding box center [19, 167] width 15 height 13
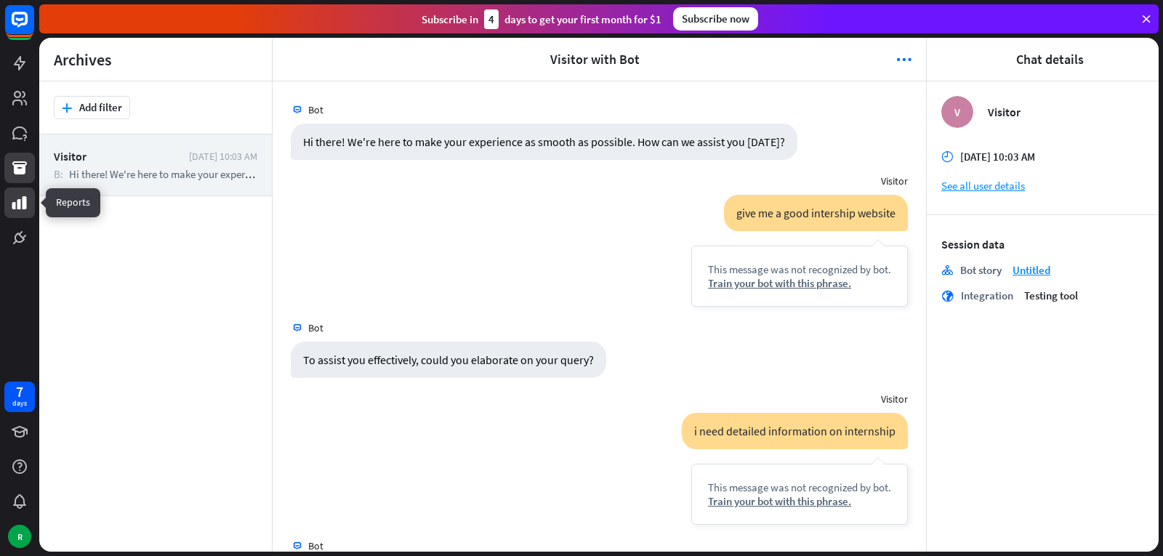
click at [22, 209] on icon at bounding box center [19, 202] width 17 height 17
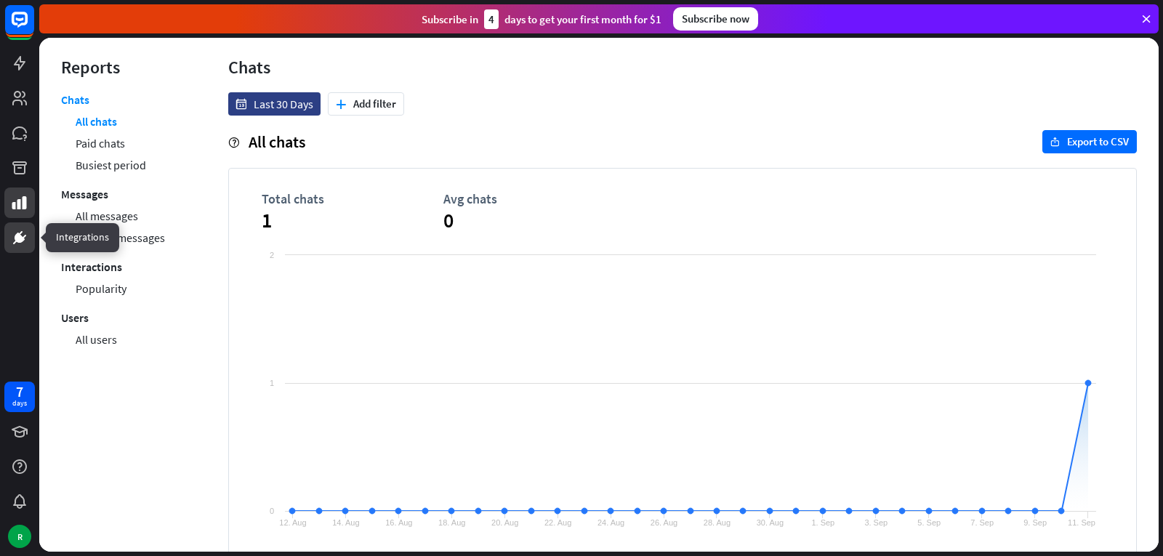
click at [17, 238] on icon at bounding box center [19, 237] width 9 height 9
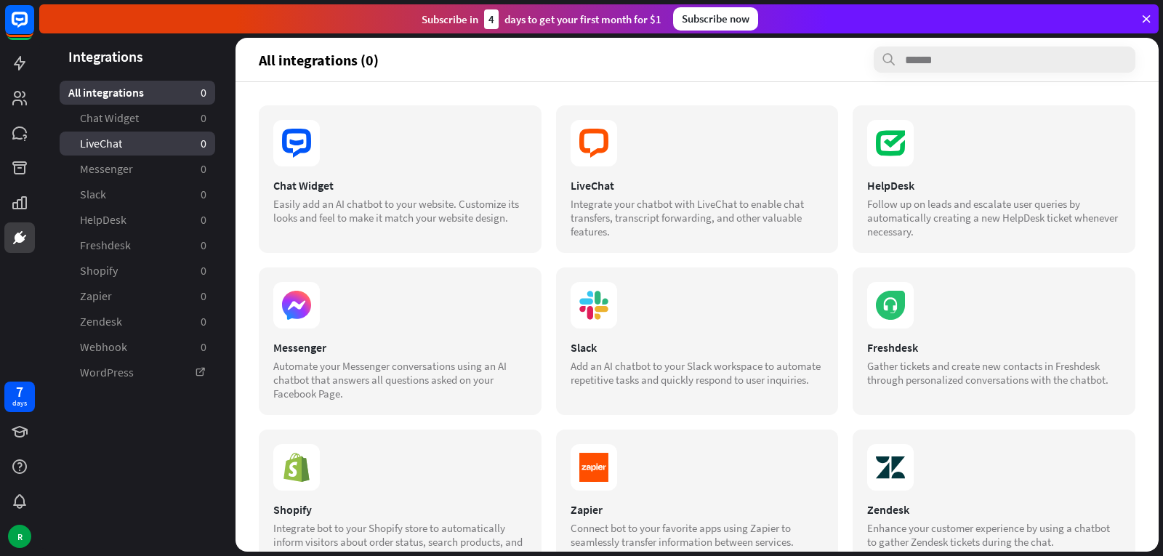
click at [84, 146] on span "LiveChat" at bounding box center [101, 143] width 42 height 15
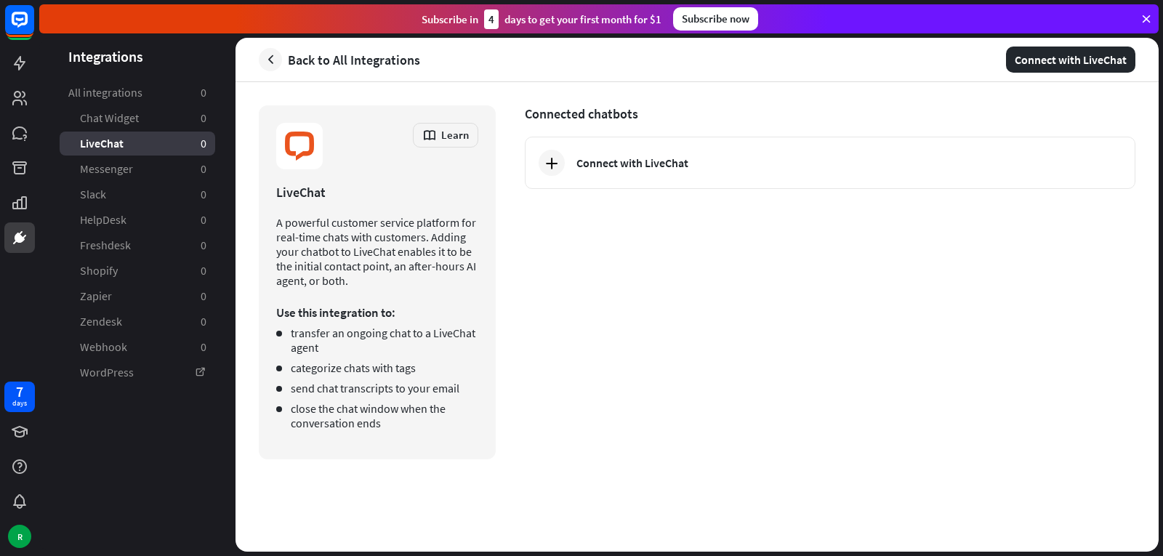
click at [1151, 16] on icon at bounding box center [1146, 18] width 13 height 13
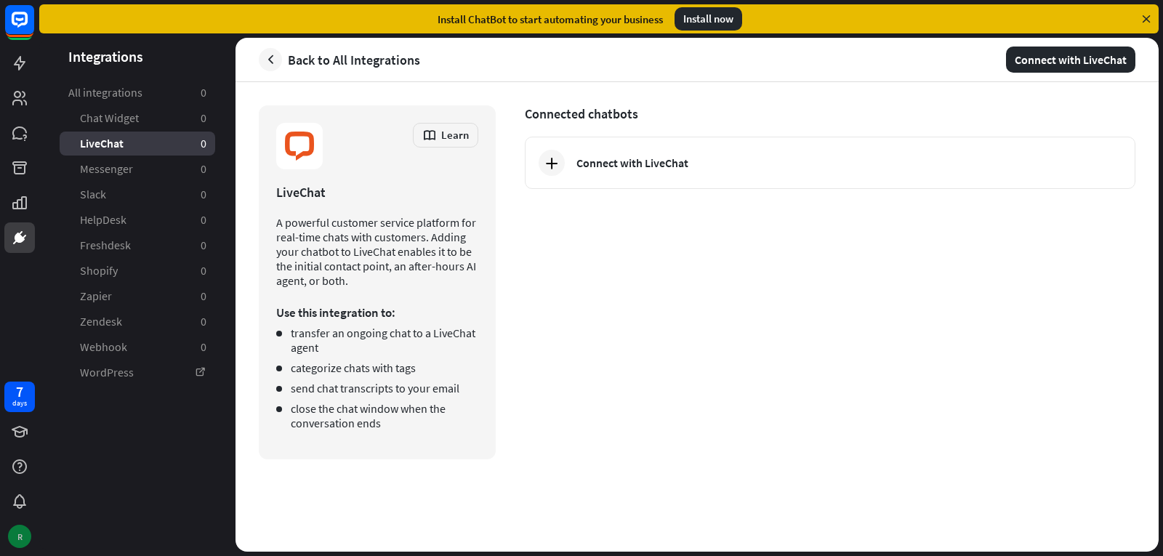
click at [13, 534] on div "R" at bounding box center [19, 536] width 23 height 23
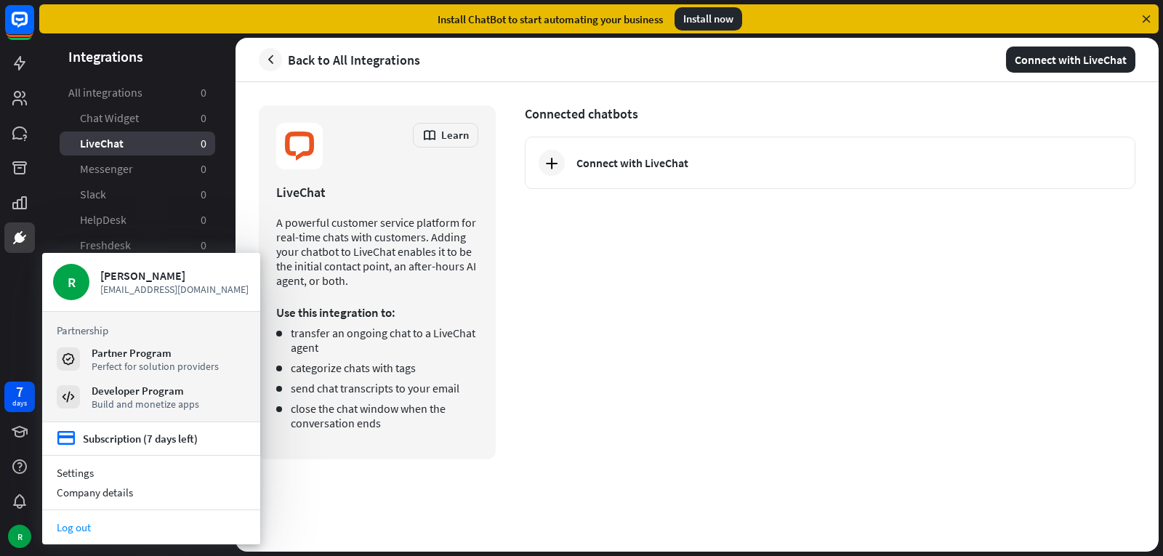
click at [101, 524] on link "Log out" at bounding box center [151, 528] width 218 height 20
